Goal: Communication & Community: Ask a question

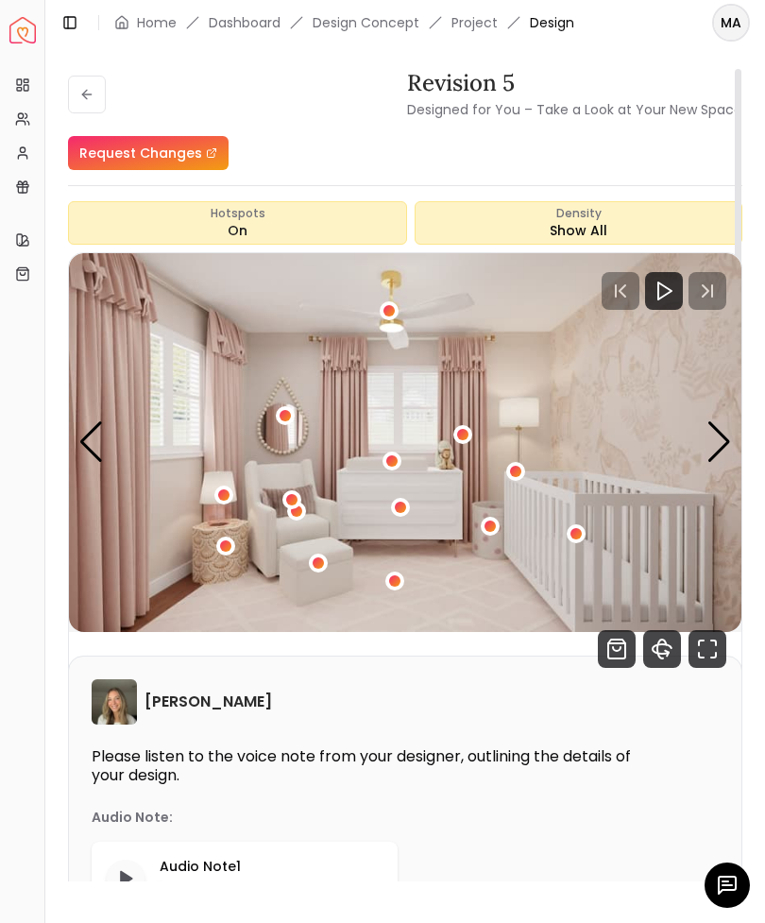
click at [91, 94] on icon at bounding box center [86, 94] width 8 height 0
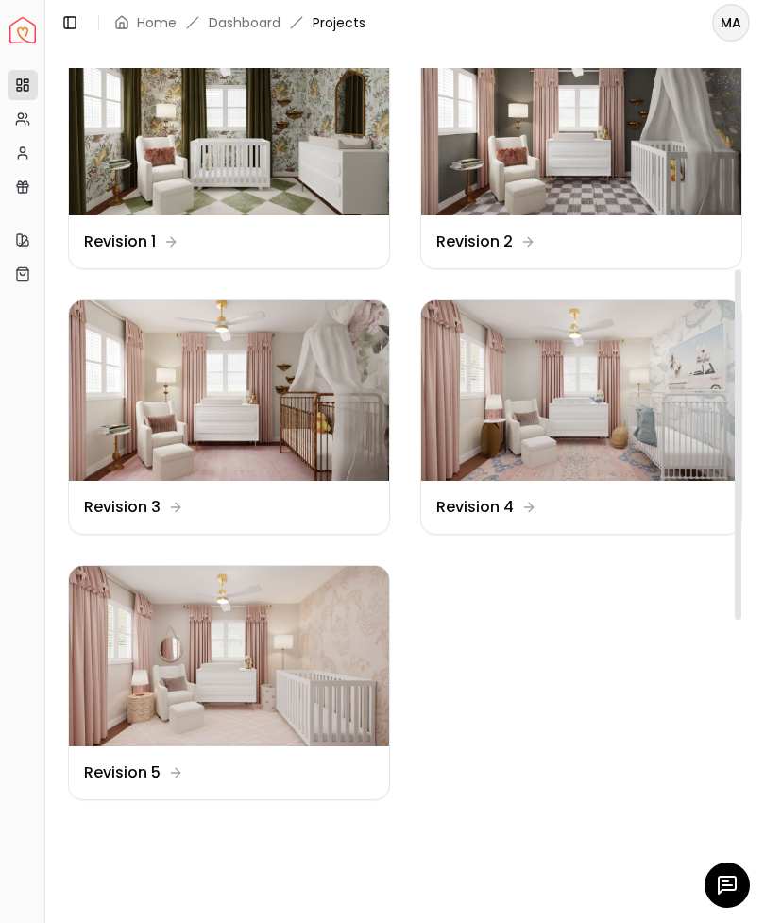
scroll to position [406, 0]
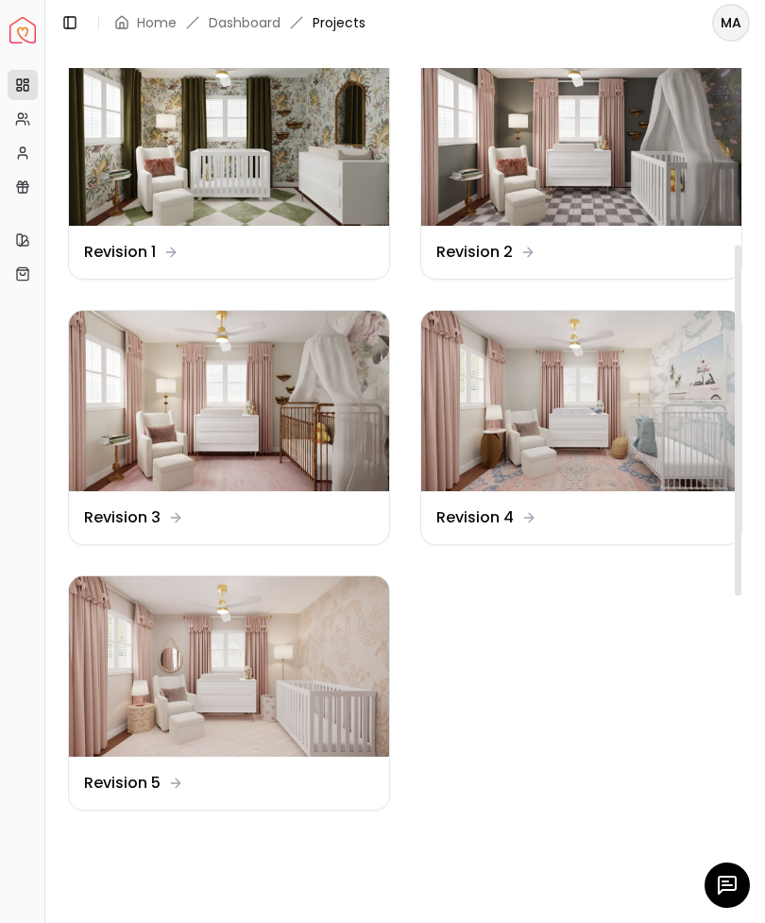
click at [145, 417] on img at bounding box center [229, 401] width 320 height 180
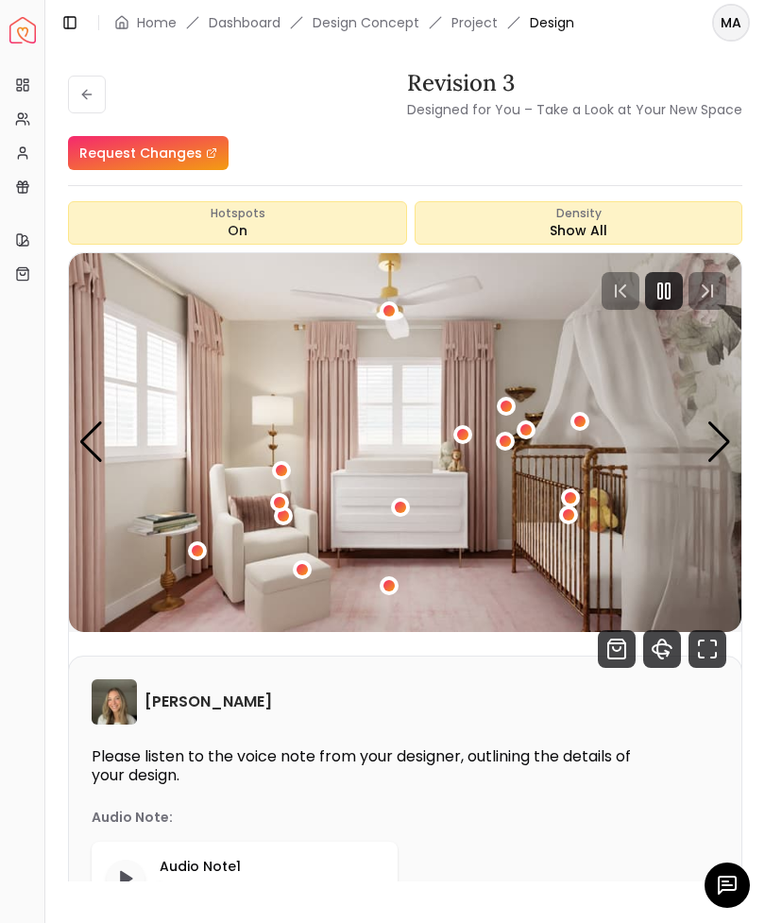
click at [708, 643] on icon "Fullscreen" at bounding box center [707, 649] width 38 height 38
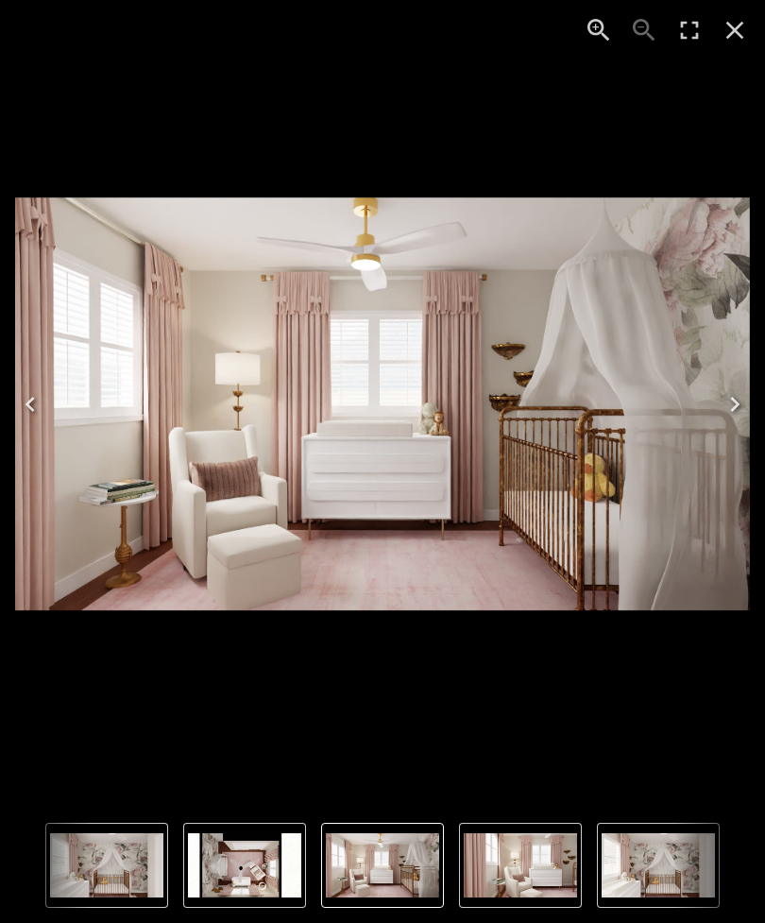
click at [735, 40] on icon "Close" at bounding box center [735, 30] width 30 height 30
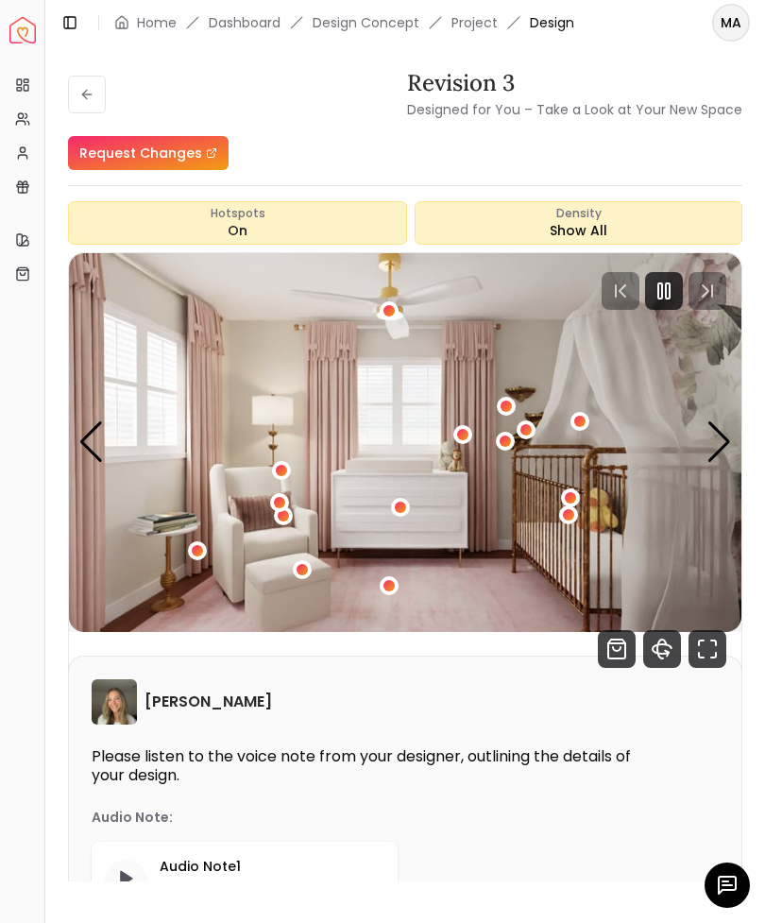
click at [84, 104] on button at bounding box center [87, 95] width 38 height 38
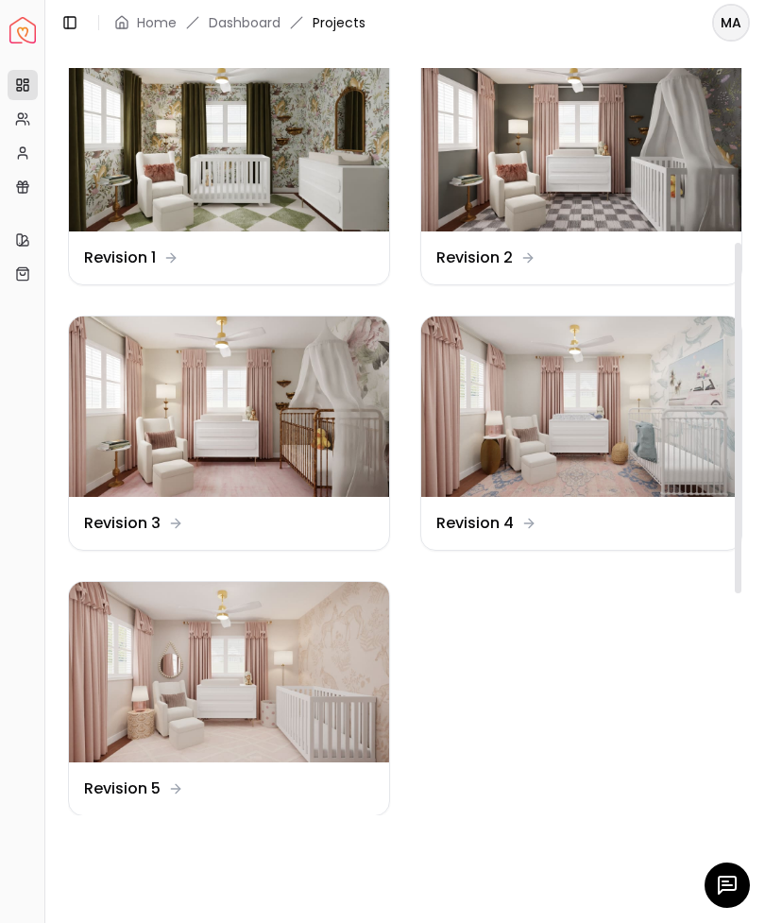
scroll to position [402, 0]
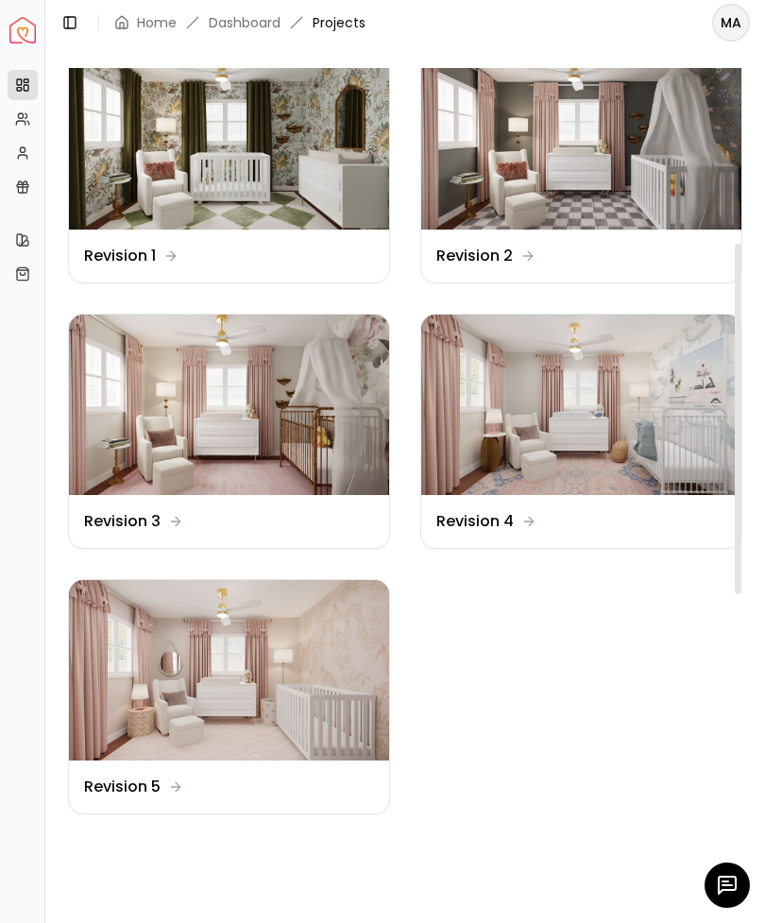
click at [140, 679] on img at bounding box center [229, 670] width 320 height 180
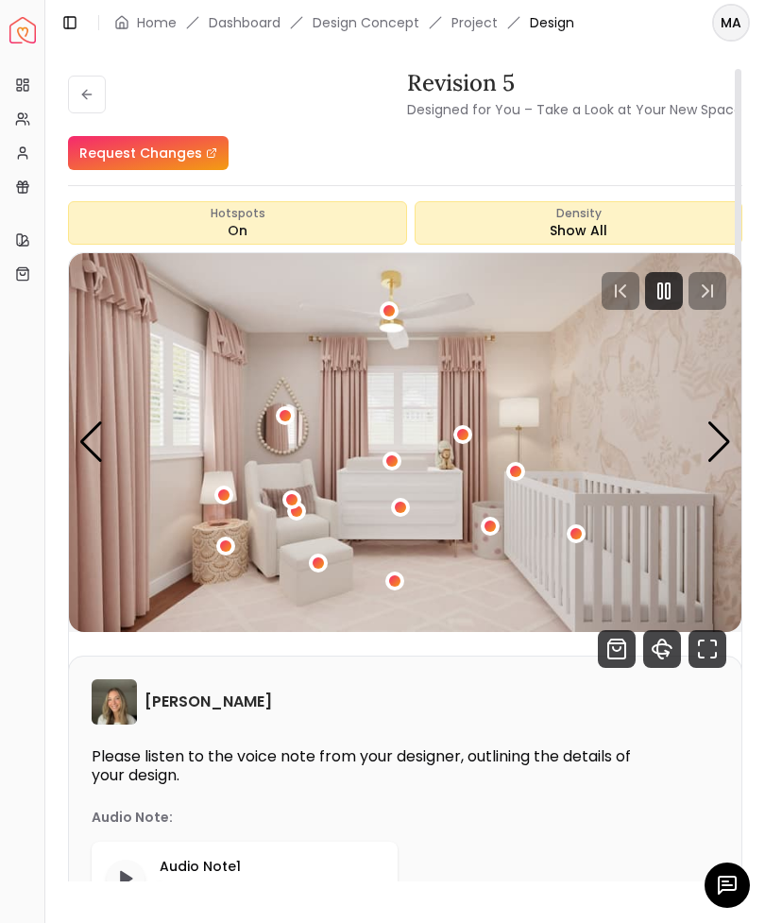
click at [698, 659] on icon "Fullscreen" at bounding box center [707, 649] width 38 height 38
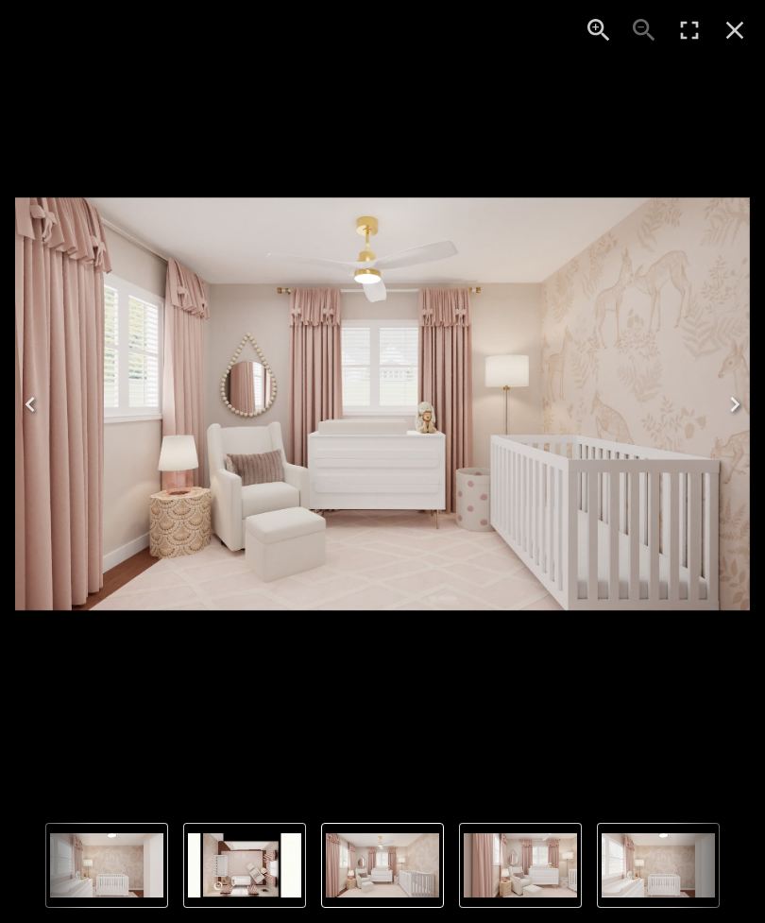
click at [731, 42] on icon "Close" at bounding box center [735, 30] width 30 height 30
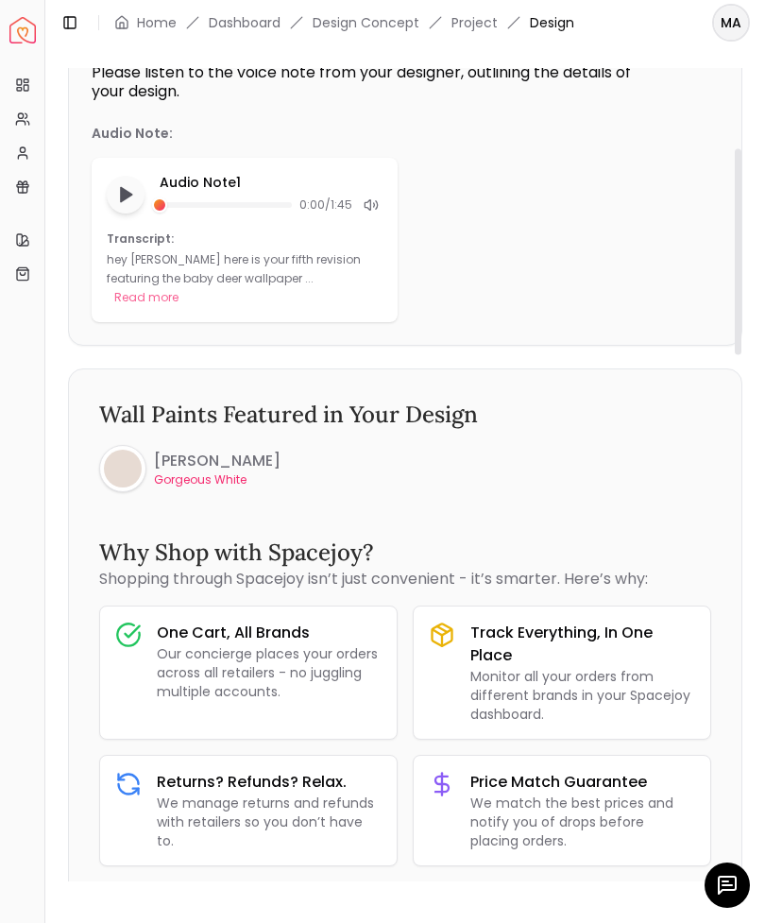
click at [49, 539] on button "Toggle Sidebar" at bounding box center [44, 461] width 15 height 923
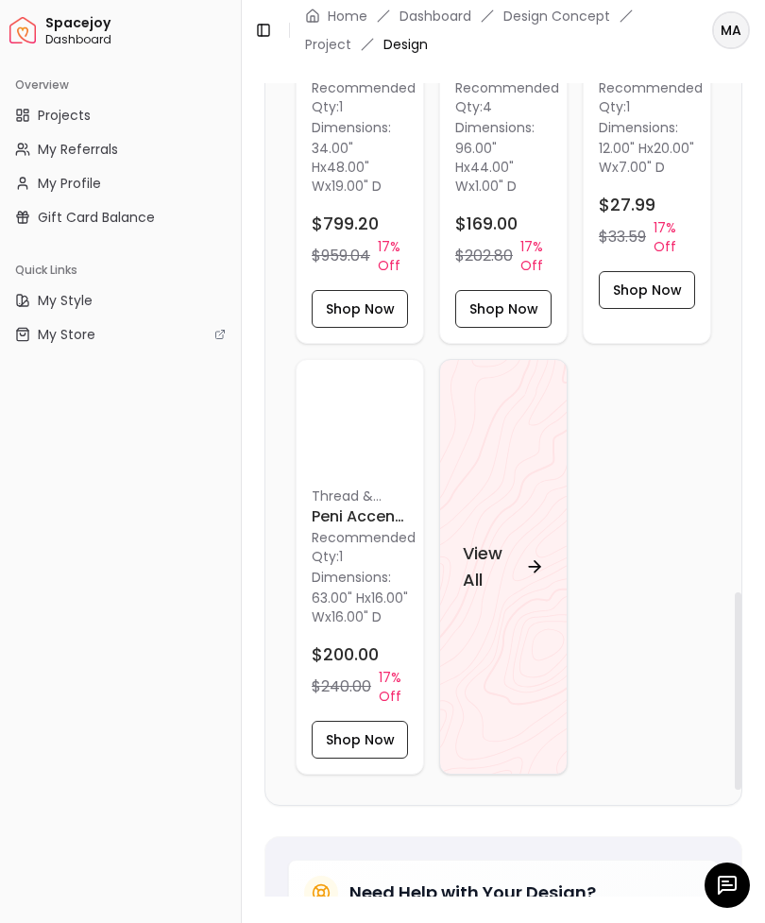
scroll to position [2477, 0]
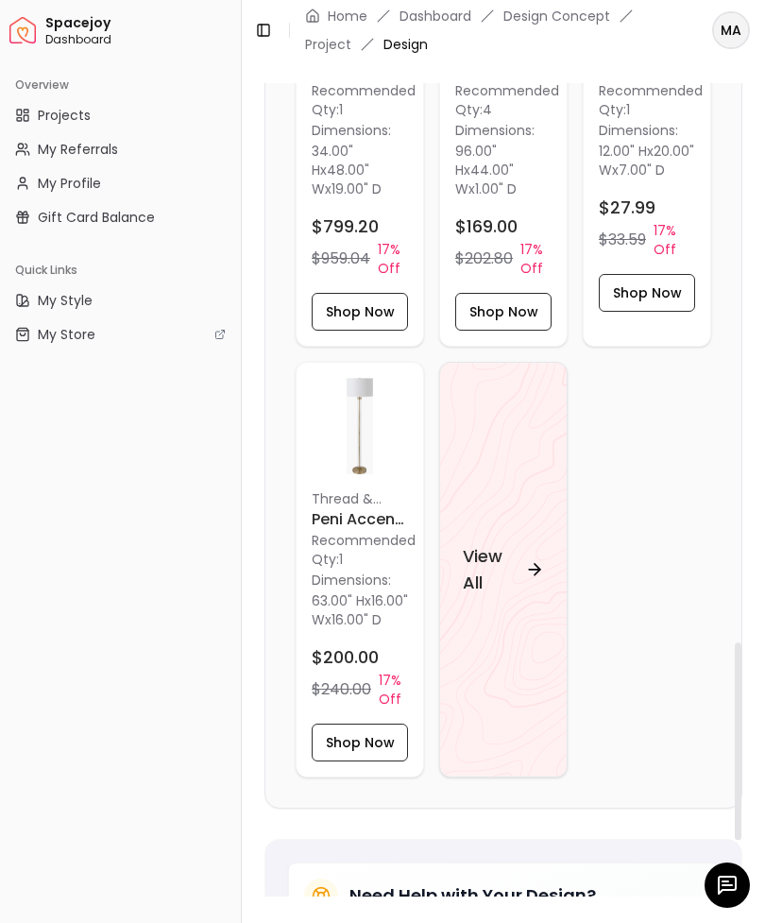
click at [479, 563] on h4 "View All" at bounding box center [490, 569] width 55 height 53
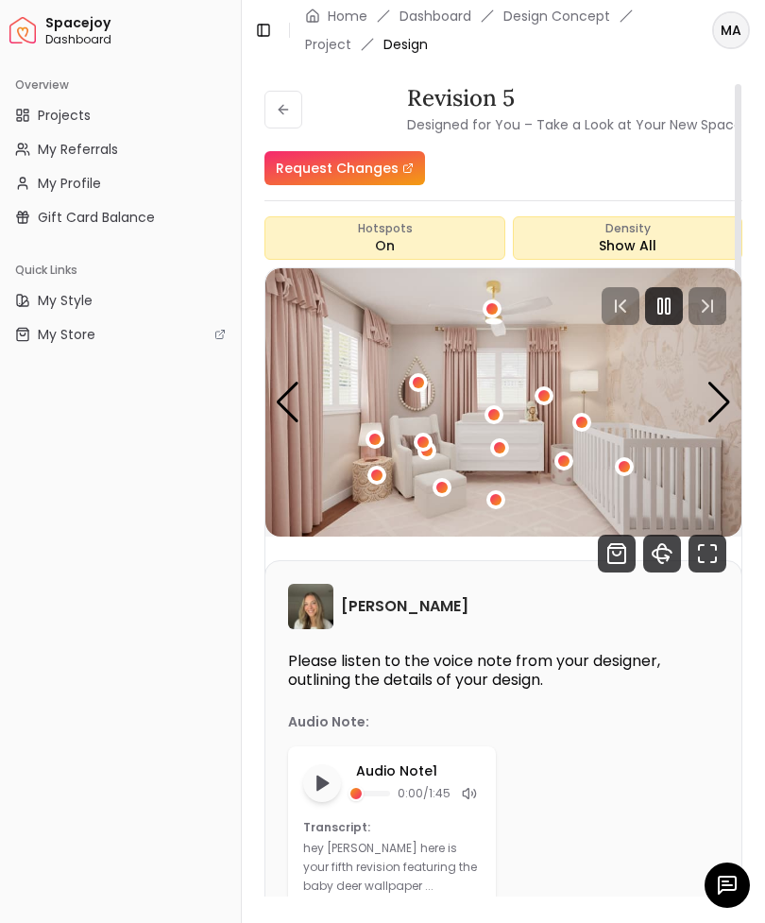
scroll to position [0, 0]
click at [705, 553] on icon "Fullscreen" at bounding box center [707, 553] width 38 height 38
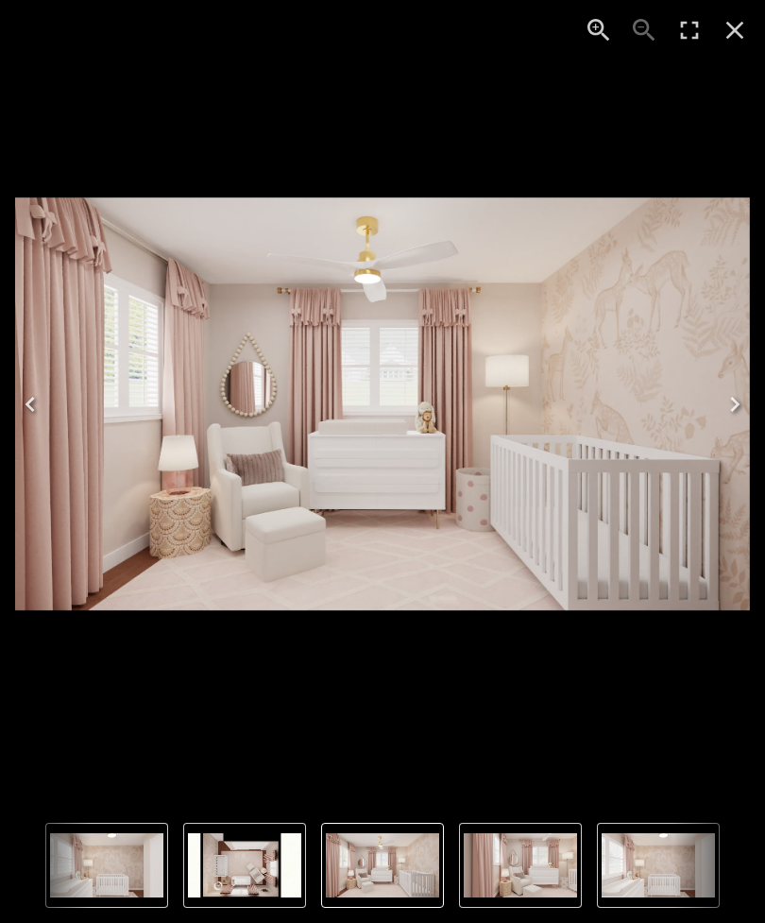
click at [731, 42] on icon "Close" at bounding box center [735, 30] width 30 height 30
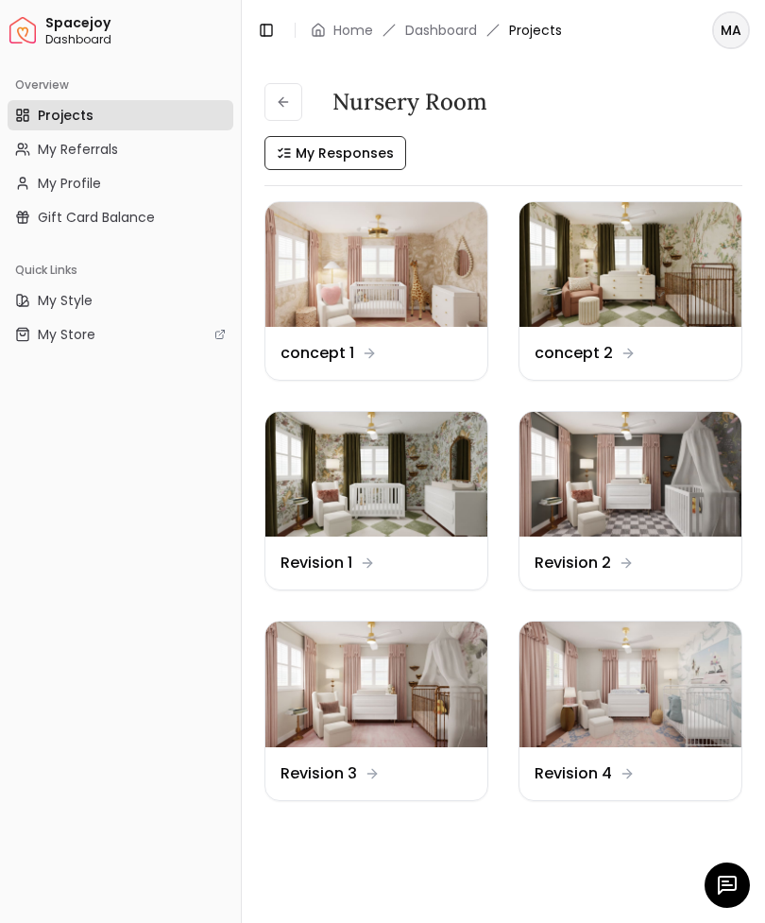
click at [724, 888] on icon "button" at bounding box center [727, 884] width 23 height 23
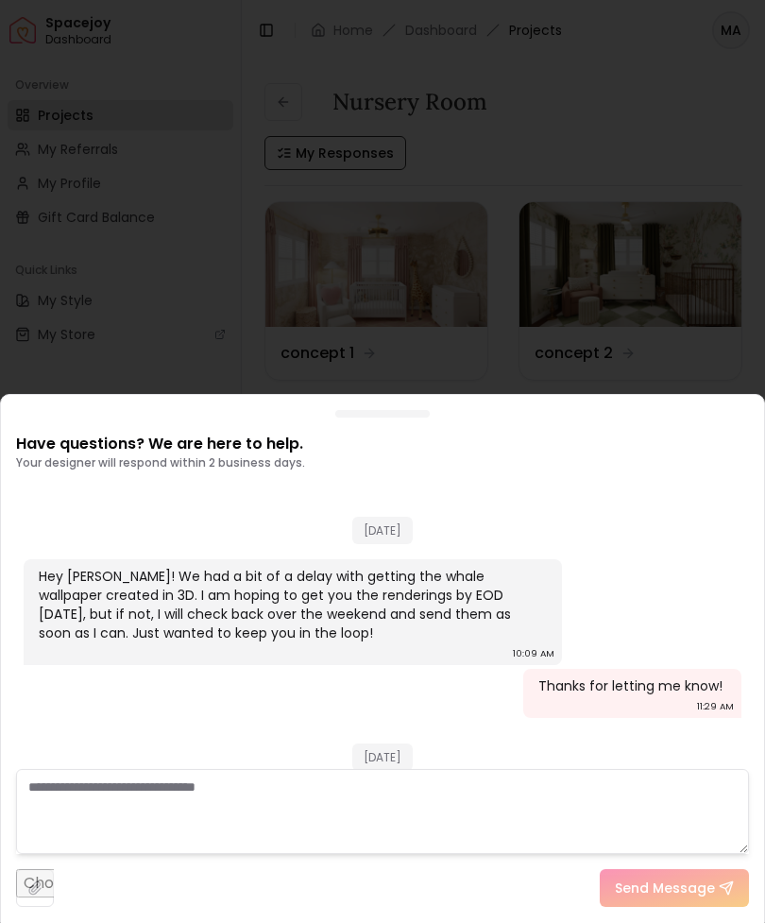
scroll to position [2043, 0]
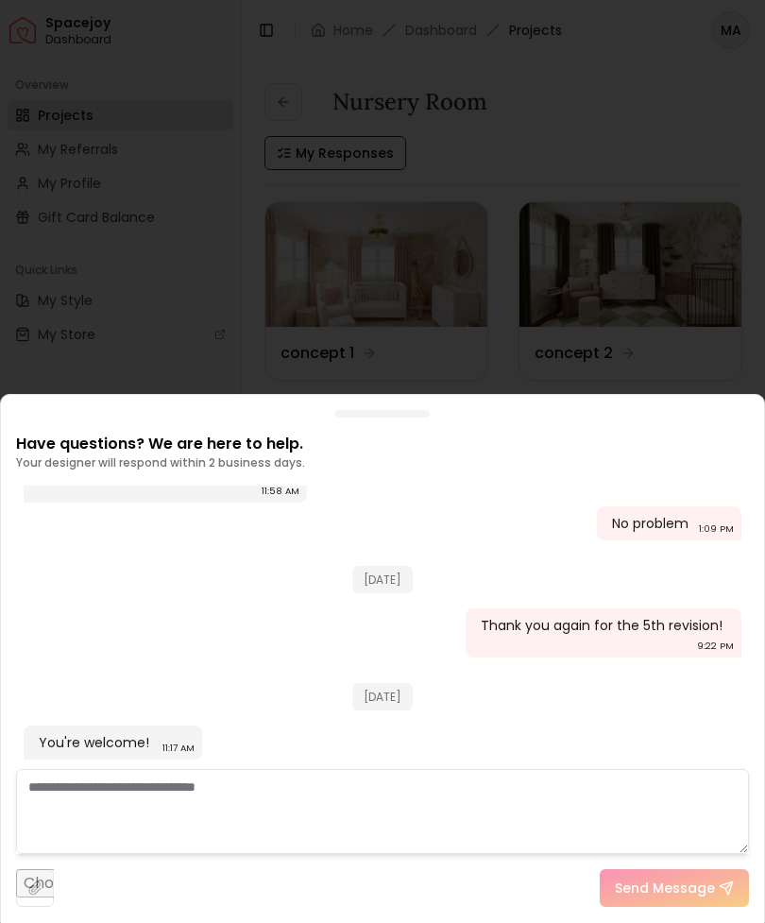
click at [76, 798] on textarea at bounding box center [382, 811] width 733 height 85
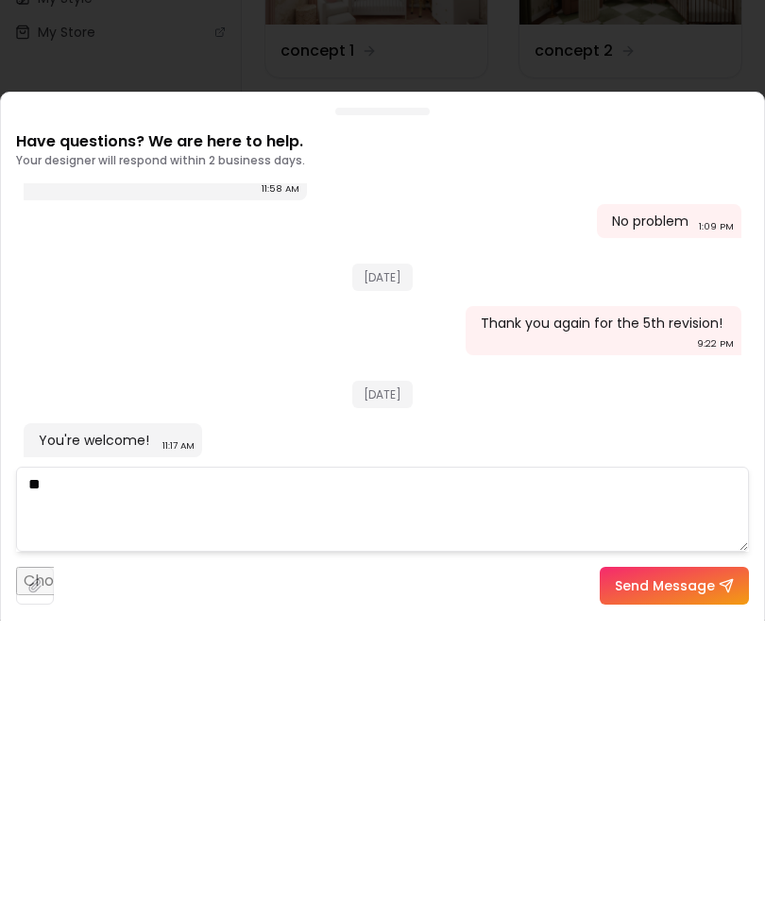
type textarea "*"
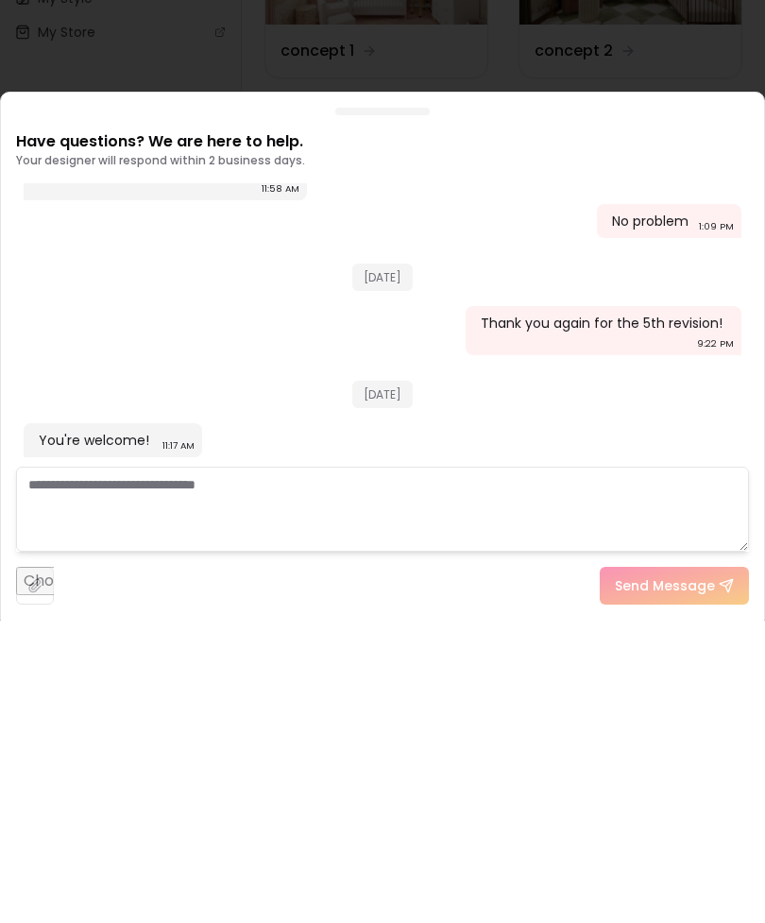
paste textarea "**********"
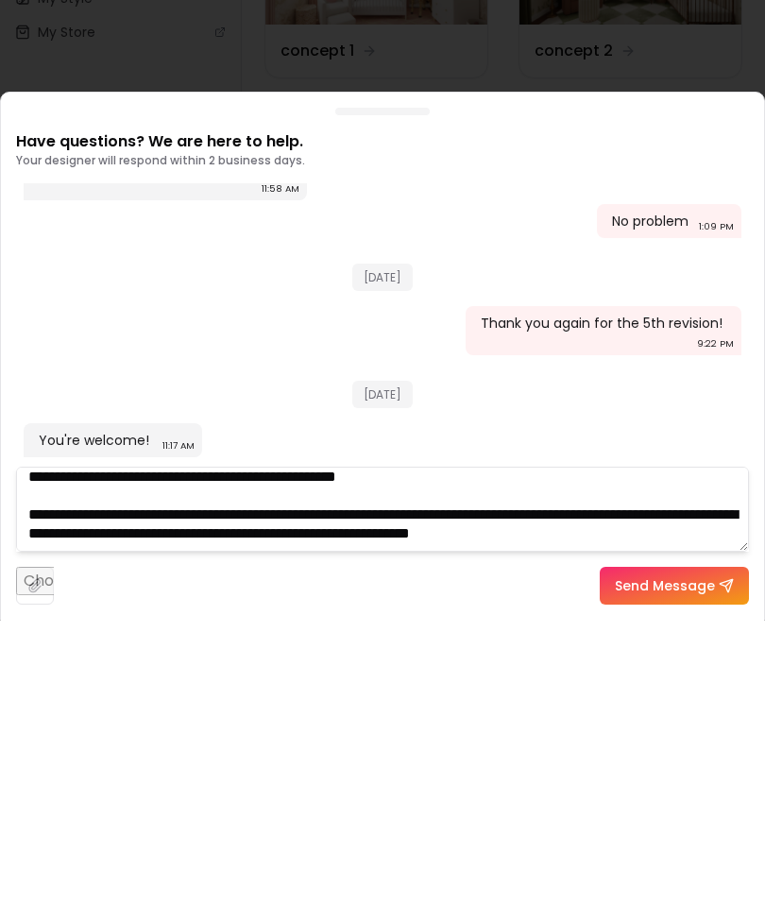
scroll to position [102, 0]
type textarea "**********"
click at [635, 869] on button "Send Message" at bounding box center [674, 888] width 149 height 38
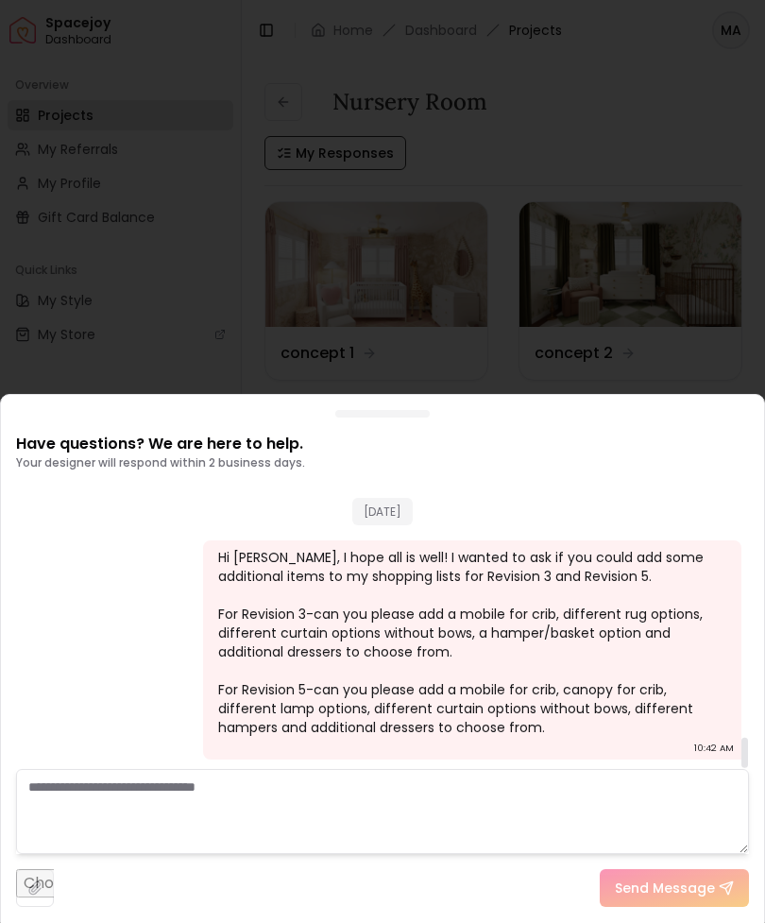
scroll to position [2330, 0]
click at [61, 787] on textarea at bounding box center [382, 811] width 733 height 85
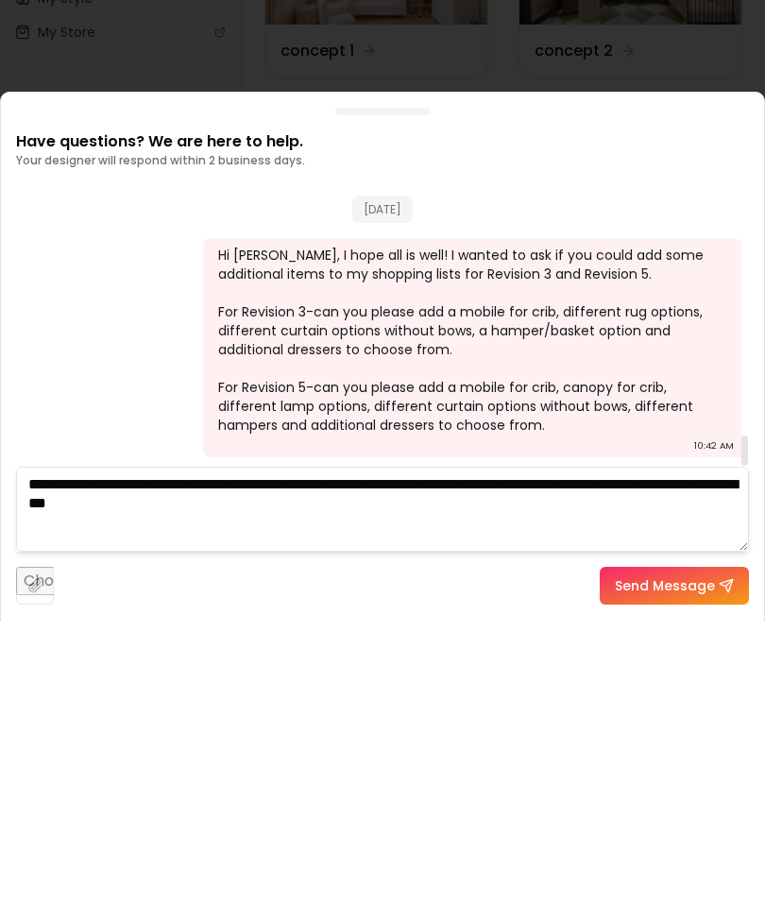
click at [238, 769] on textarea "**********" at bounding box center [382, 811] width 733 height 85
type textarea "**********"
click at [648, 869] on button "Send Message" at bounding box center [674, 888] width 149 height 38
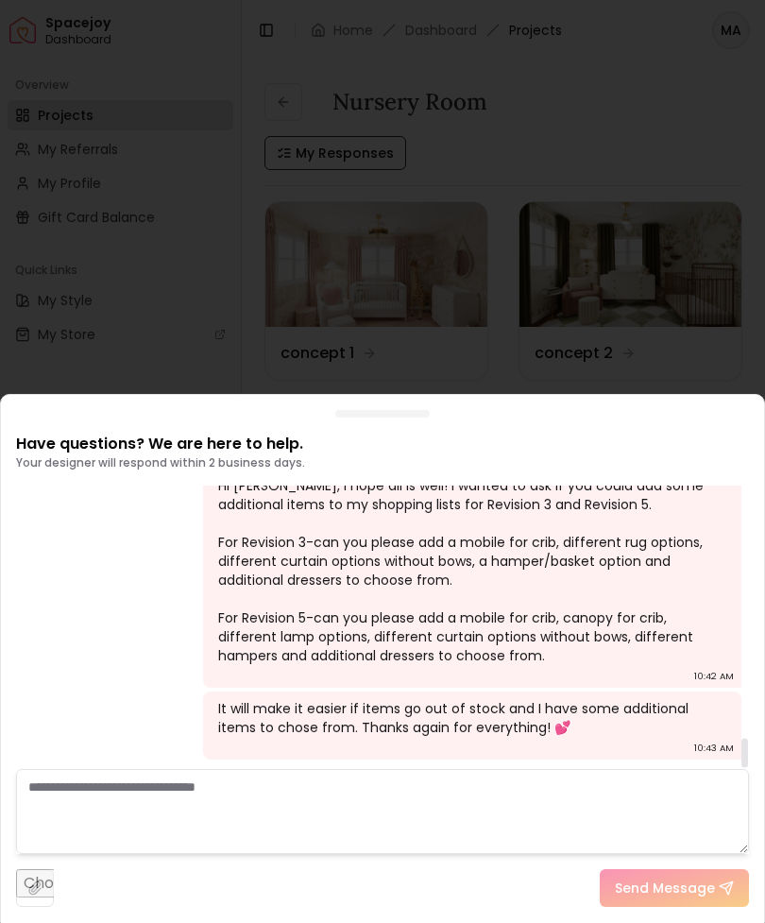
scroll to position [2402, 0]
click at [152, 338] on div at bounding box center [382, 461] width 765 height 923
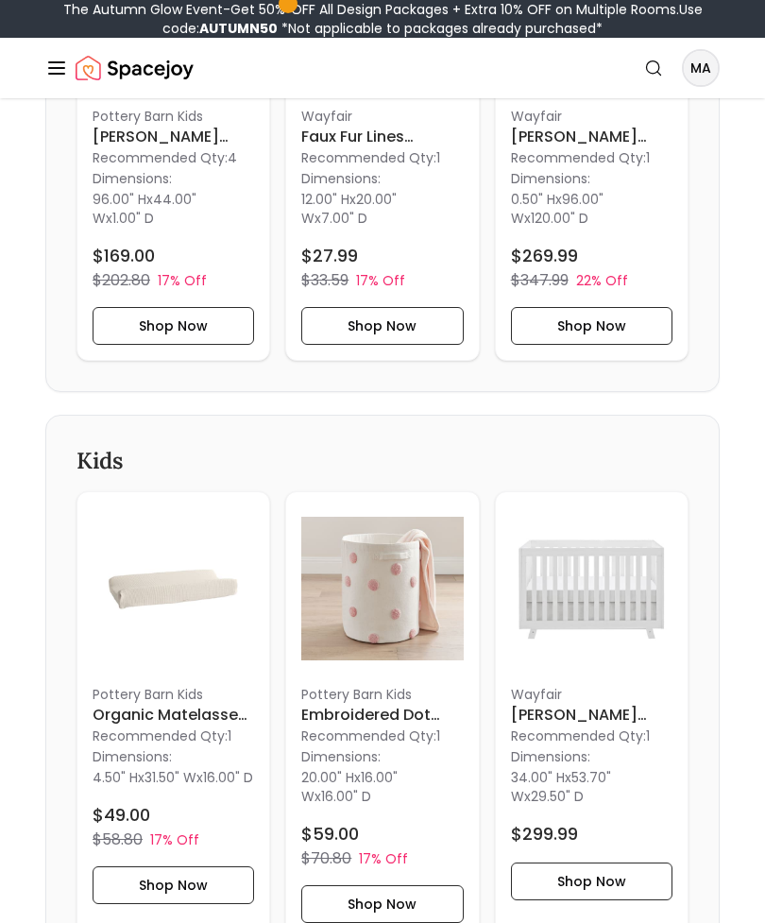
scroll to position [2468, 0]
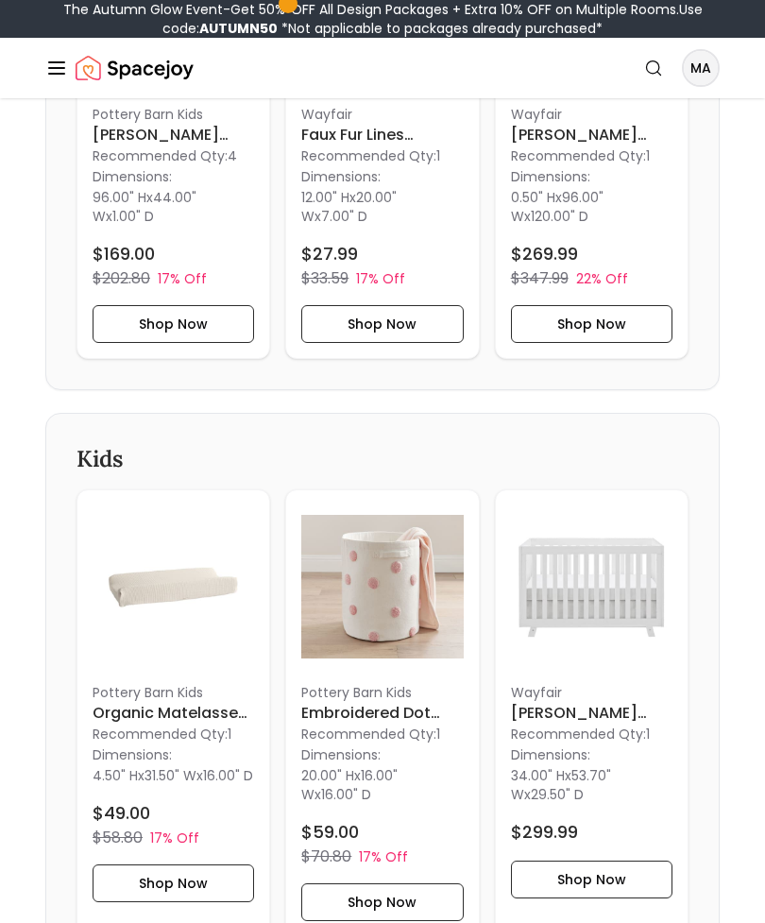
click at [378, 614] on img at bounding box center [381, 585] width 161 height 161
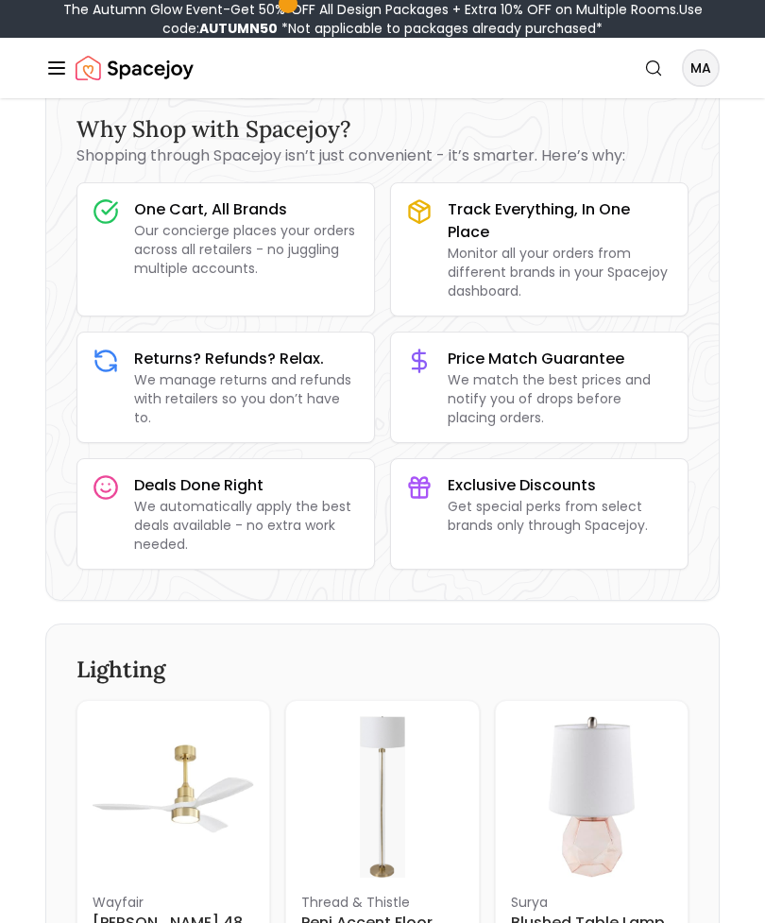
scroll to position [0, 0]
